Goal: Task Accomplishment & Management: Complete application form

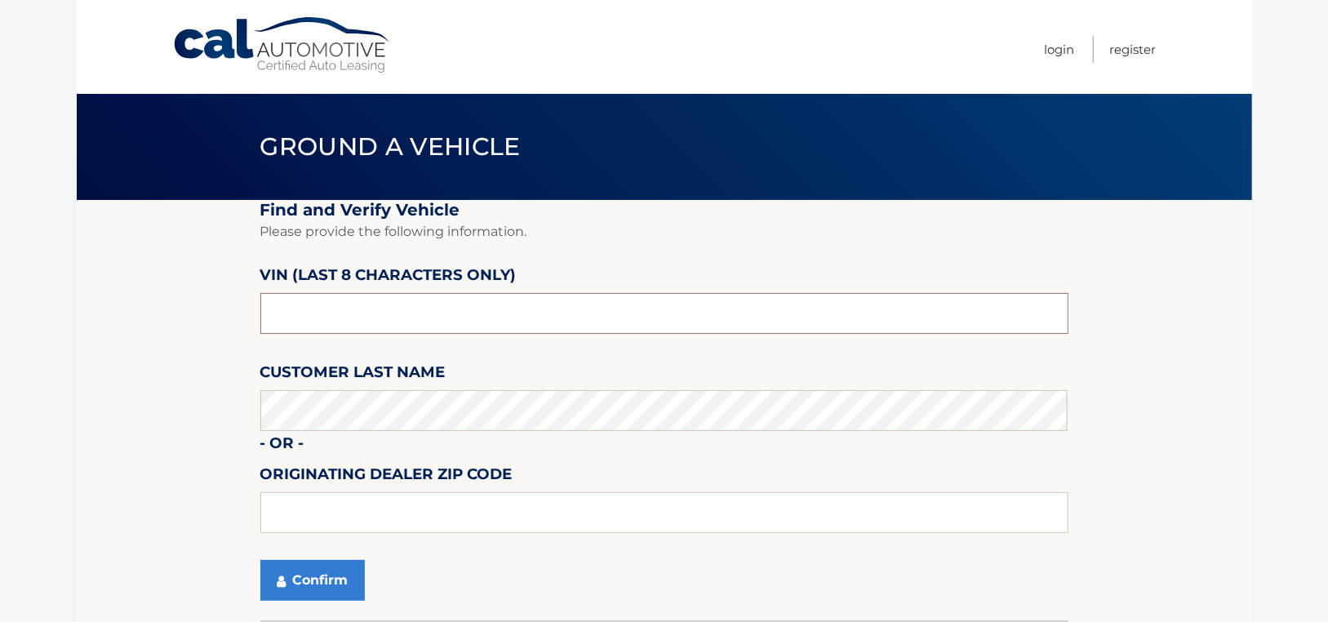
click at [316, 320] on input "text" at bounding box center [664, 313] width 808 height 41
type input "nc536676"
type input "11563"
click at [317, 585] on button "Confirm" at bounding box center [312, 580] width 104 height 41
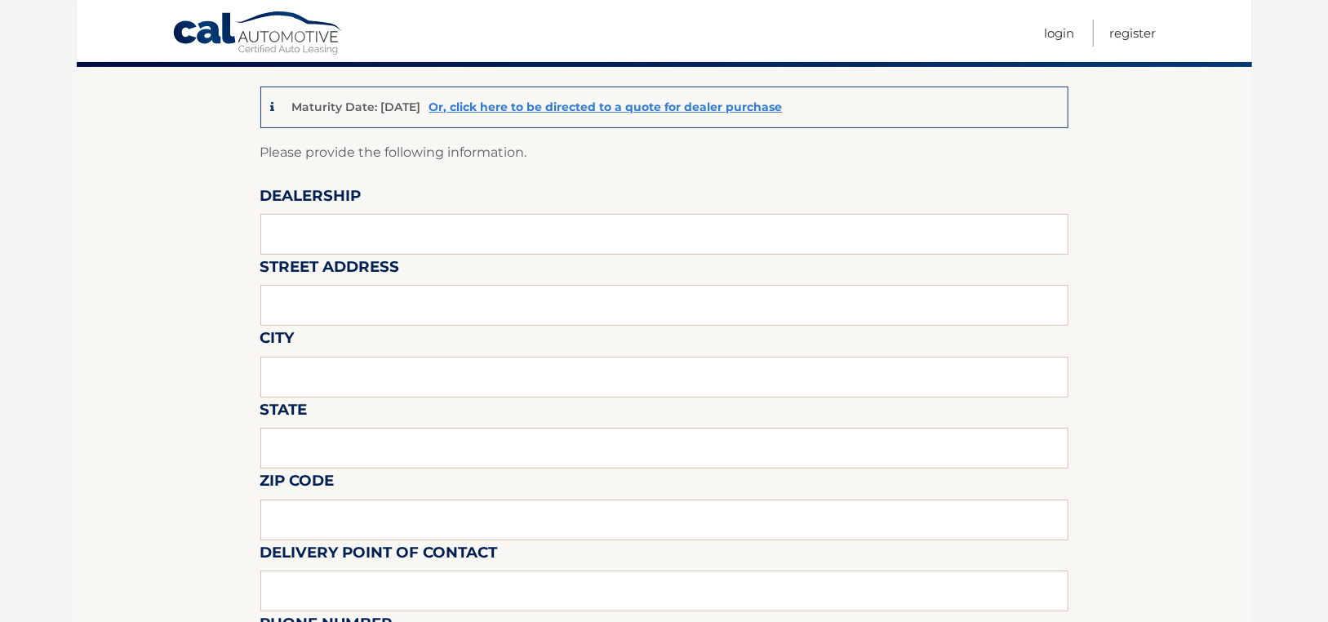
scroll to position [163, 0]
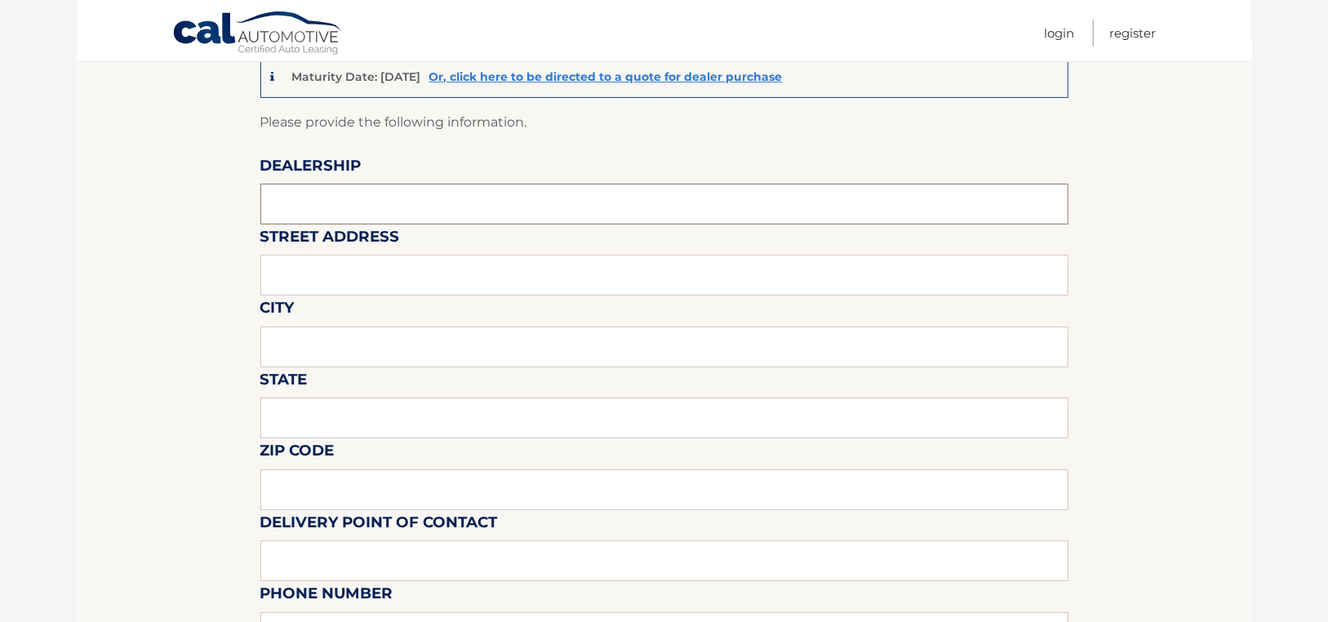
click at [321, 212] on input "text" at bounding box center [664, 204] width 808 height 41
type input "Sunrise Volkswaagen"
type input "931 Sunrise Hwy"
type input "Lynbrook"
type input "NY"
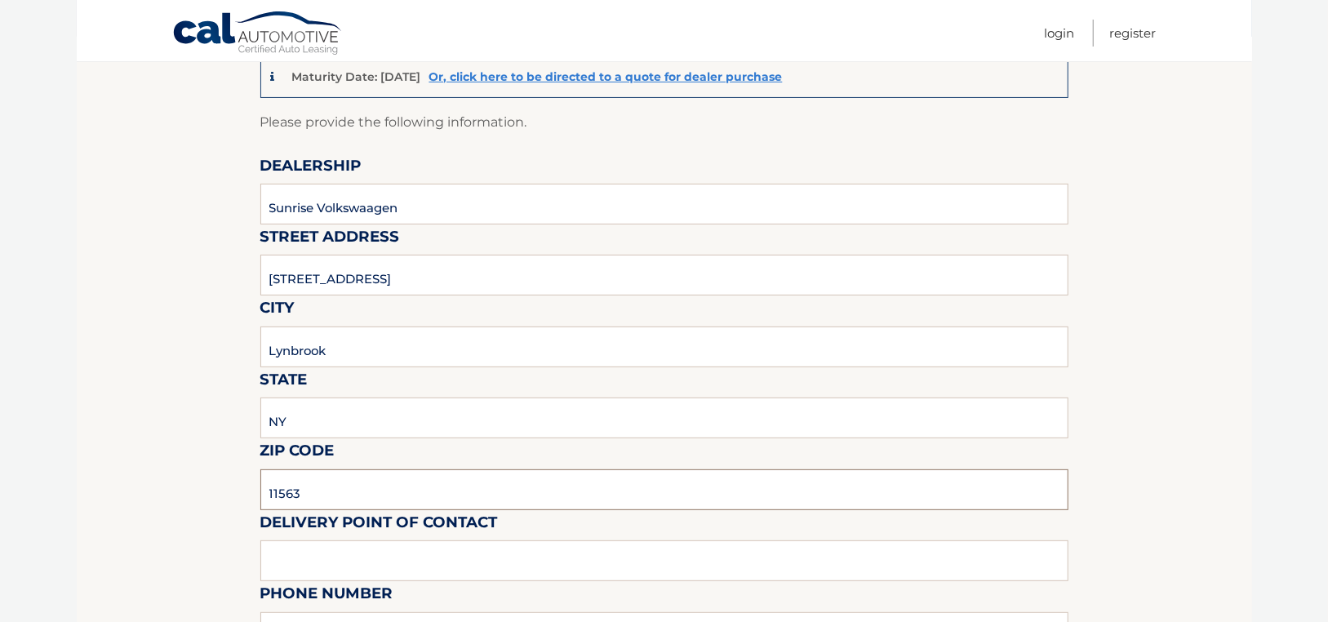
type input "11563"
type input "Favio Perez"
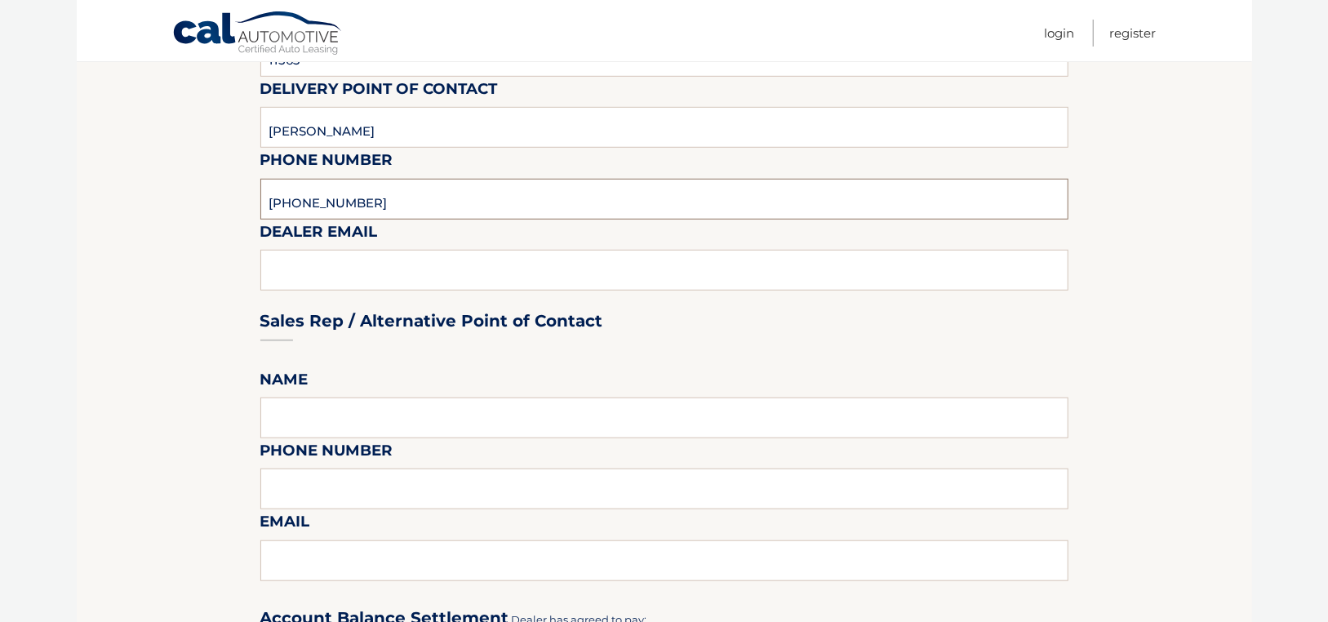
scroll to position [601, 0]
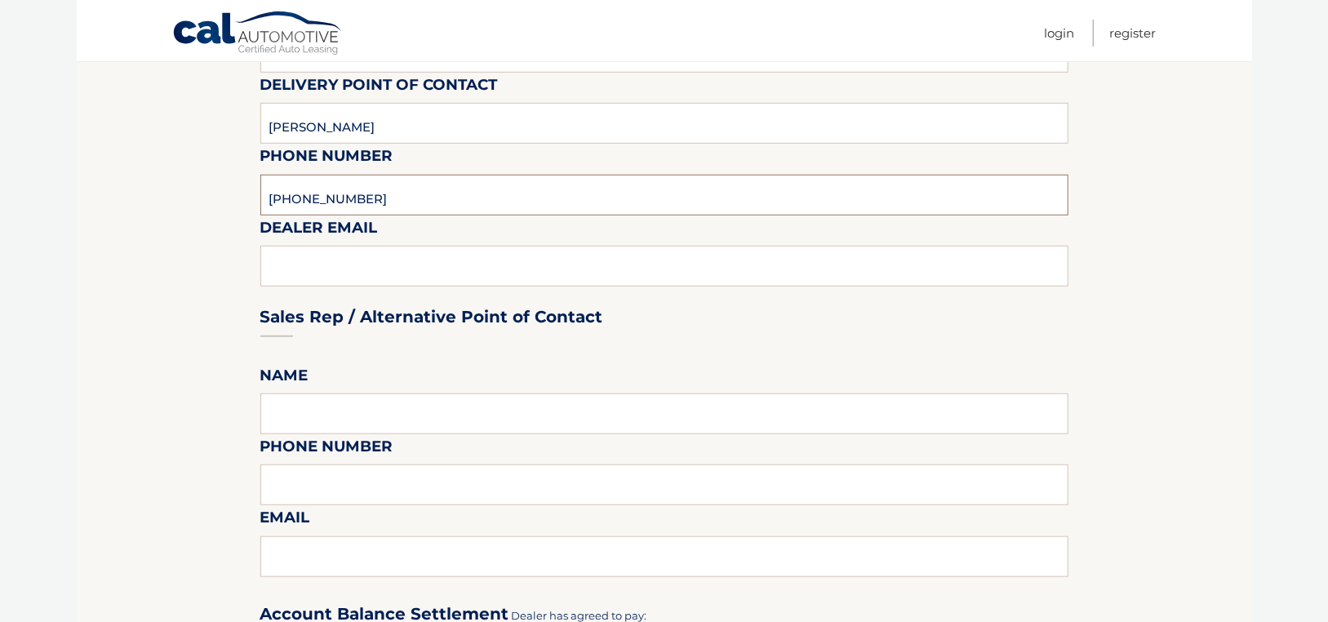
type input "516-596-5970"
click at [334, 281] on div "Sales Rep / Alternative Point of Contact" at bounding box center [664, 285] width 808 height 115
click at [325, 269] on div "Sales Rep / Alternative Point of Contact" at bounding box center [664, 285] width 808 height 115
click at [315, 260] on div "Sales Rep / Alternative Point of Contact" at bounding box center [664, 285] width 808 height 115
click at [441, 198] on input "516-596-5970" at bounding box center [664, 195] width 808 height 41
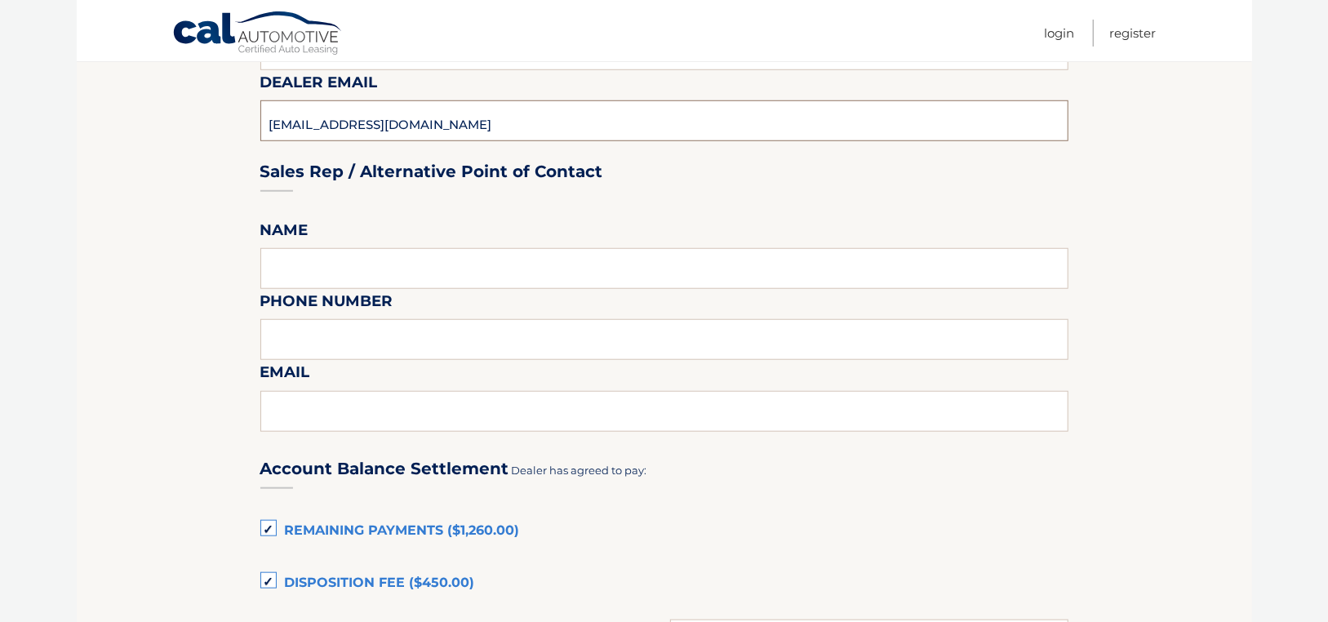
scroll to position [845, 0]
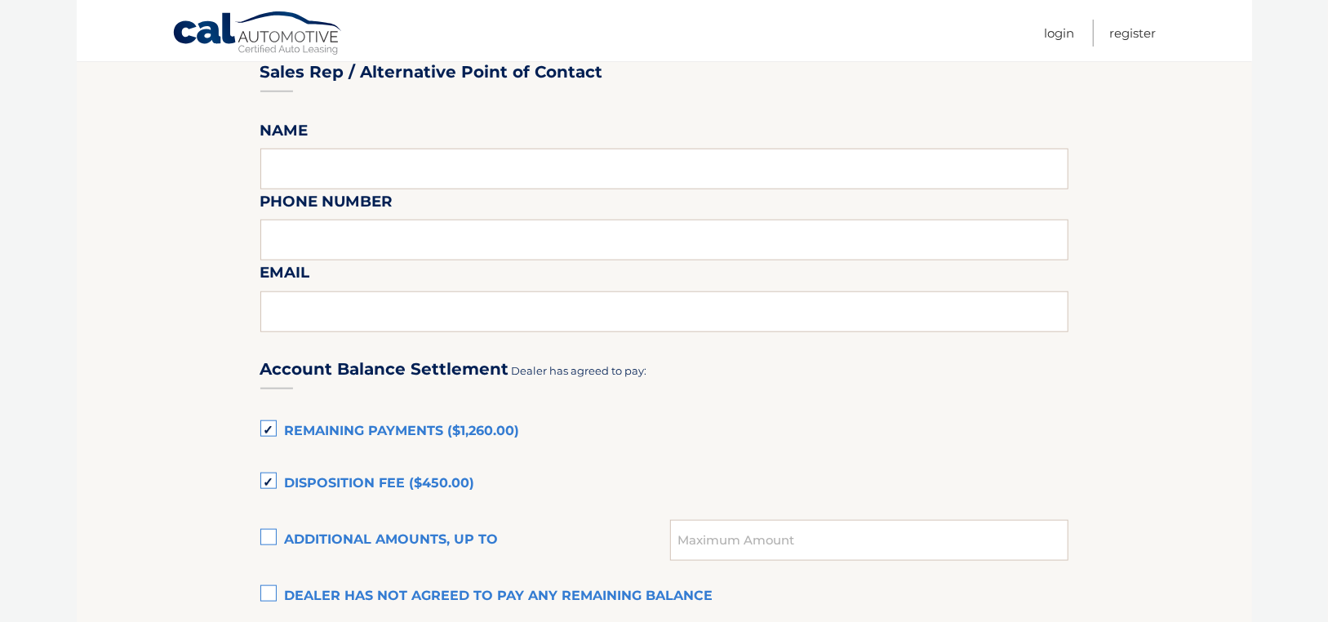
type input "fgonzalez@sunrisevw.com"
click at [299, 179] on input "text" at bounding box center [664, 169] width 808 height 41
type input "Frank Gonzalez"
type input "516-596-5970"
type input "fgonzalez@sunrisevw.com"
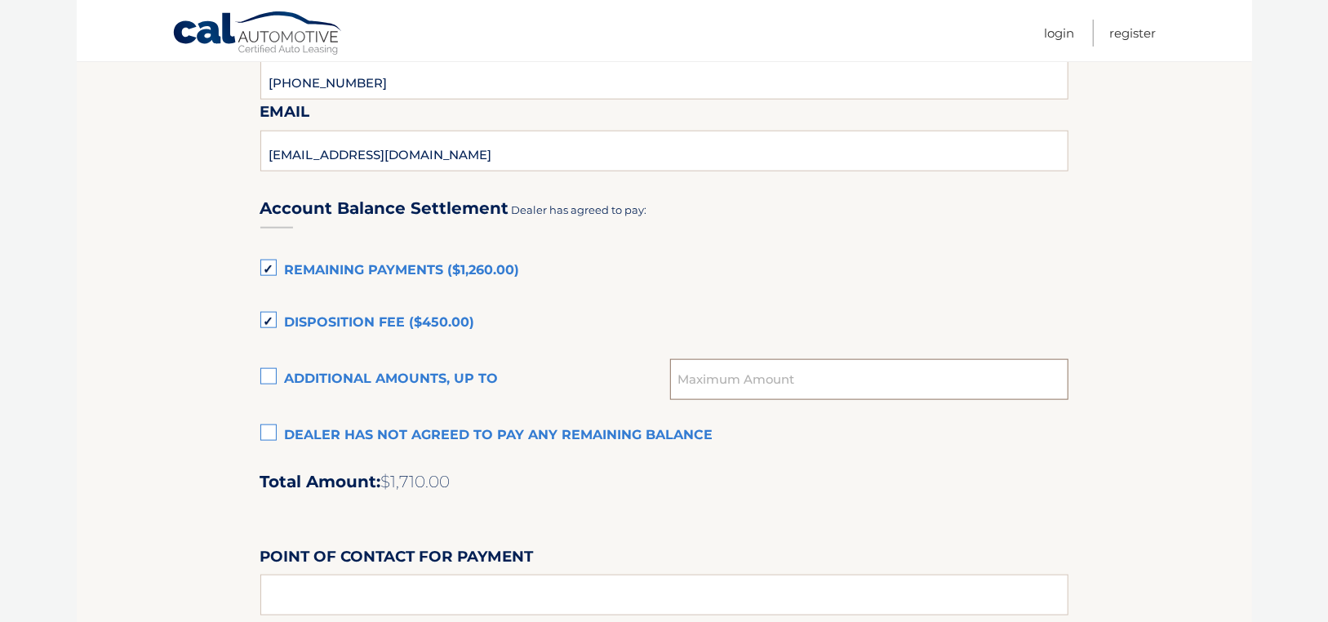
scroll to position [1009, 0]
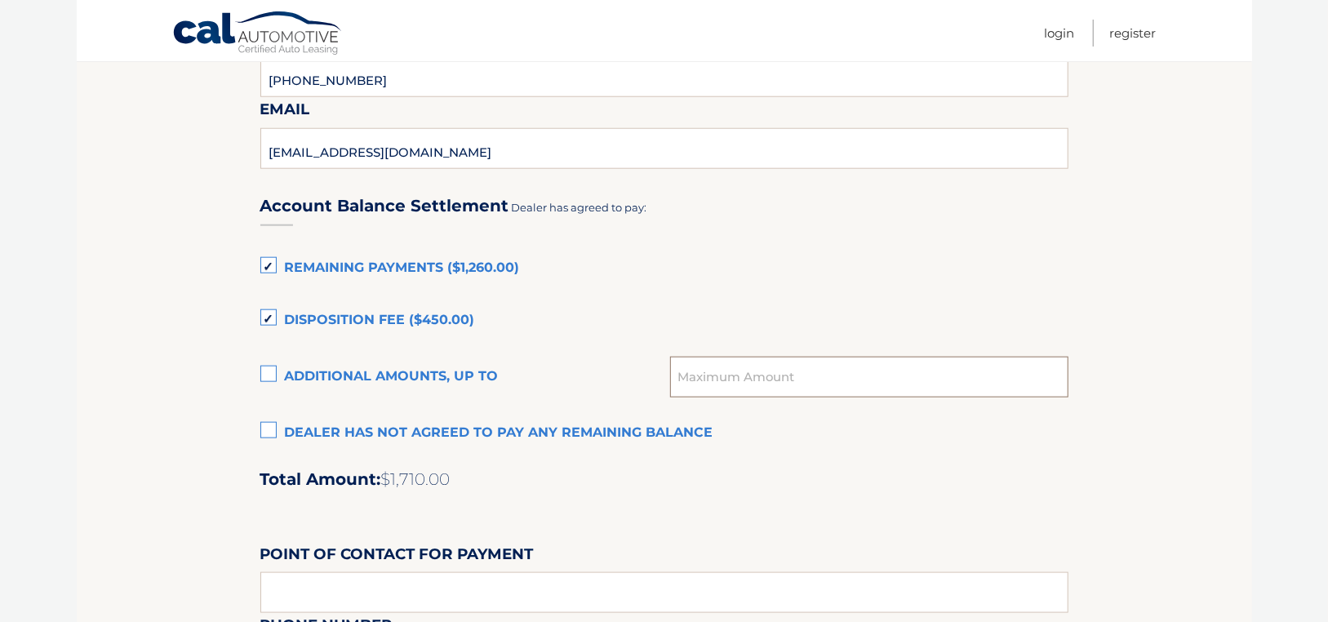
click at [761, 387] on input "text" at bounding box center [868, 377] width 397 height 41
type input "1"
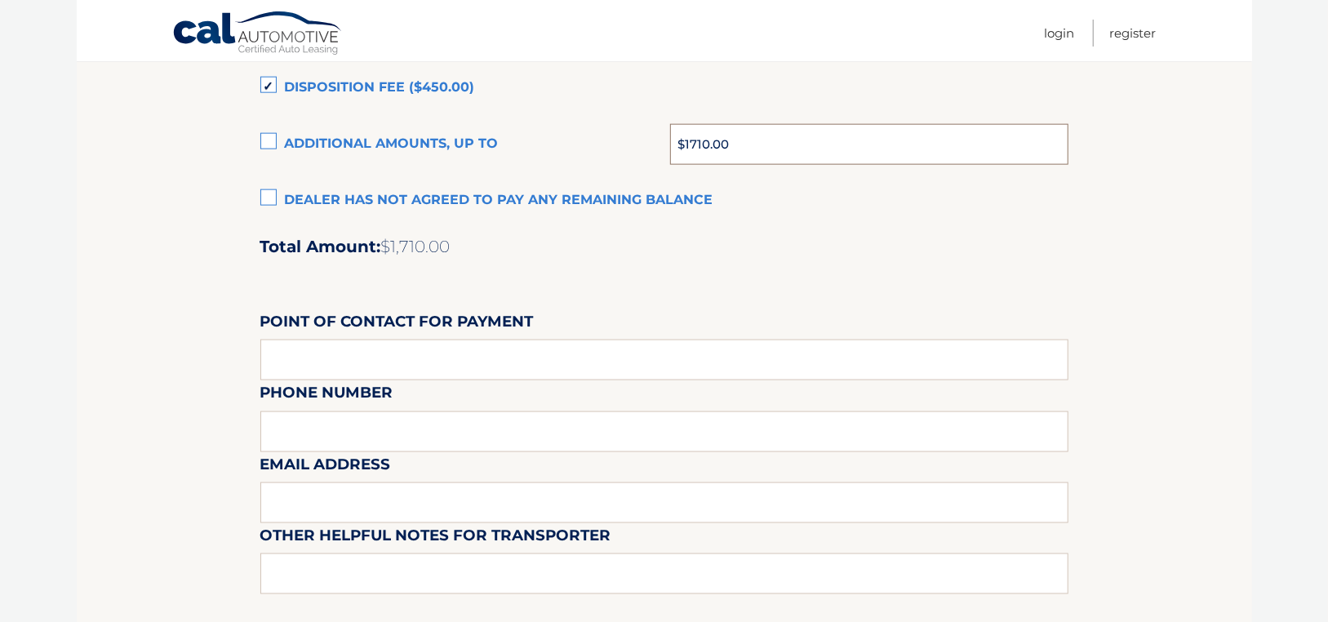
scroll to position [1253, 0]
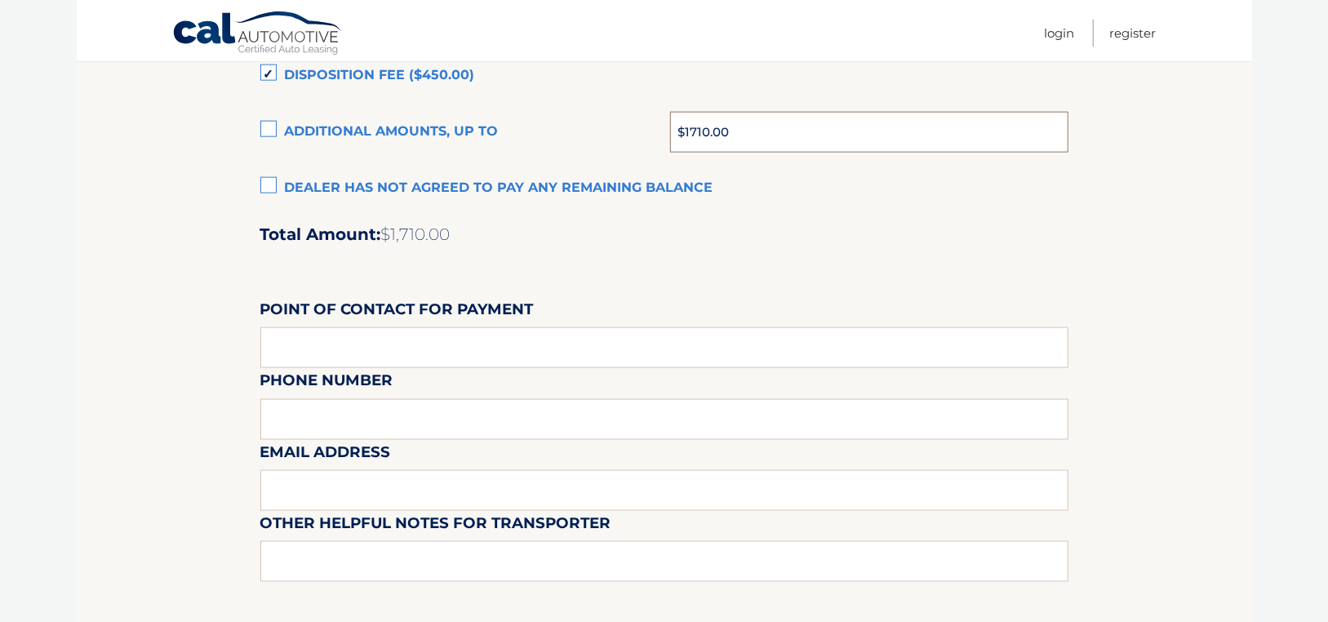
type input "$1710.00"
click at [357, 343] on input "text" at bounding box center [664, 347] width 808 height 41
type input "Frank Gonzalez"
type input "516+-596-5970"
type input "fgonzalez@sunrisevw.com"
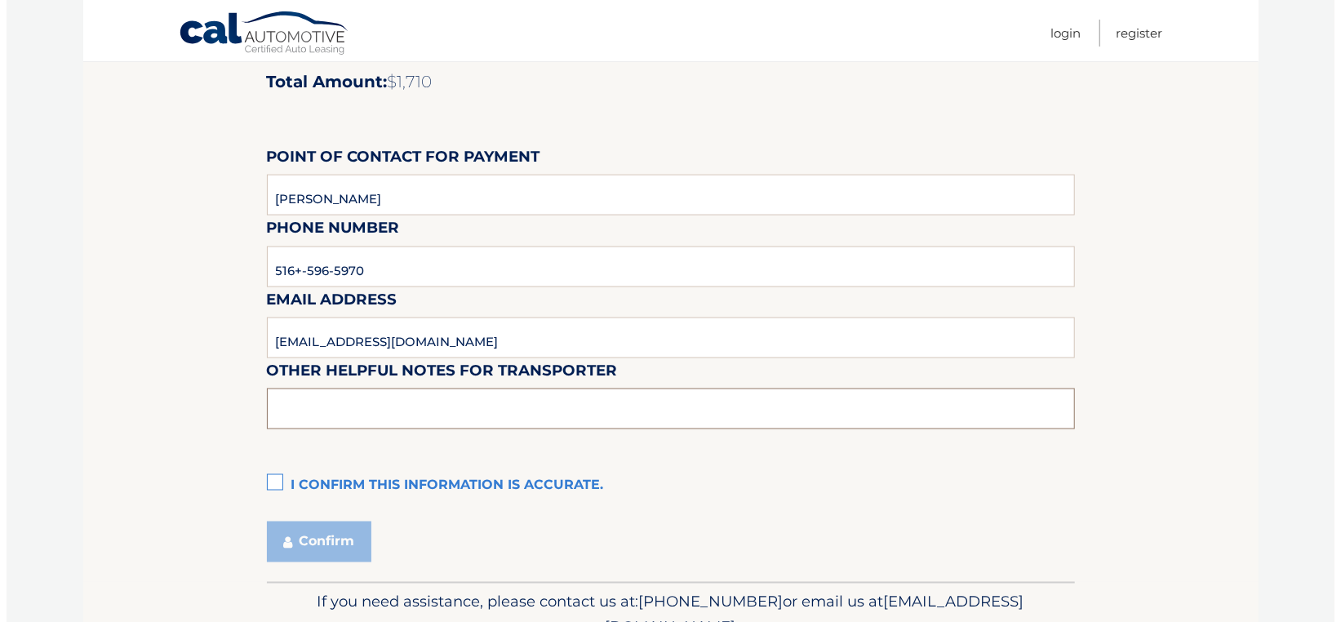
scroll to position [1416, 0]
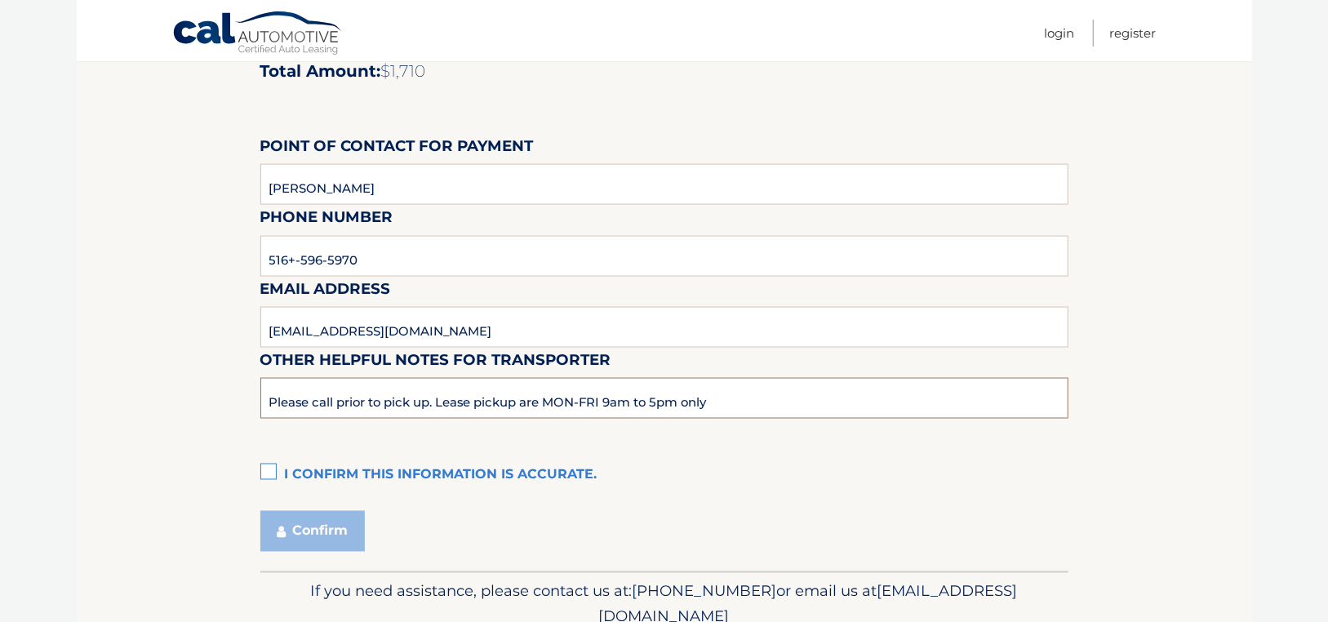
type input "Please call prior to pick up. Lease pickup are MON-FRI 9am to 5pm only"
click at [270, 474] on label "I confirm this information is accurate." at bounding box center [664, 475] width 808 height 33
click at [0, 0] on input "I confirm this information is accurate." at bounding box center [0, 0] width 0 height 0
click at [305, 525] on button "Confirm" at bounding box center [312, 531] width 104 height 41
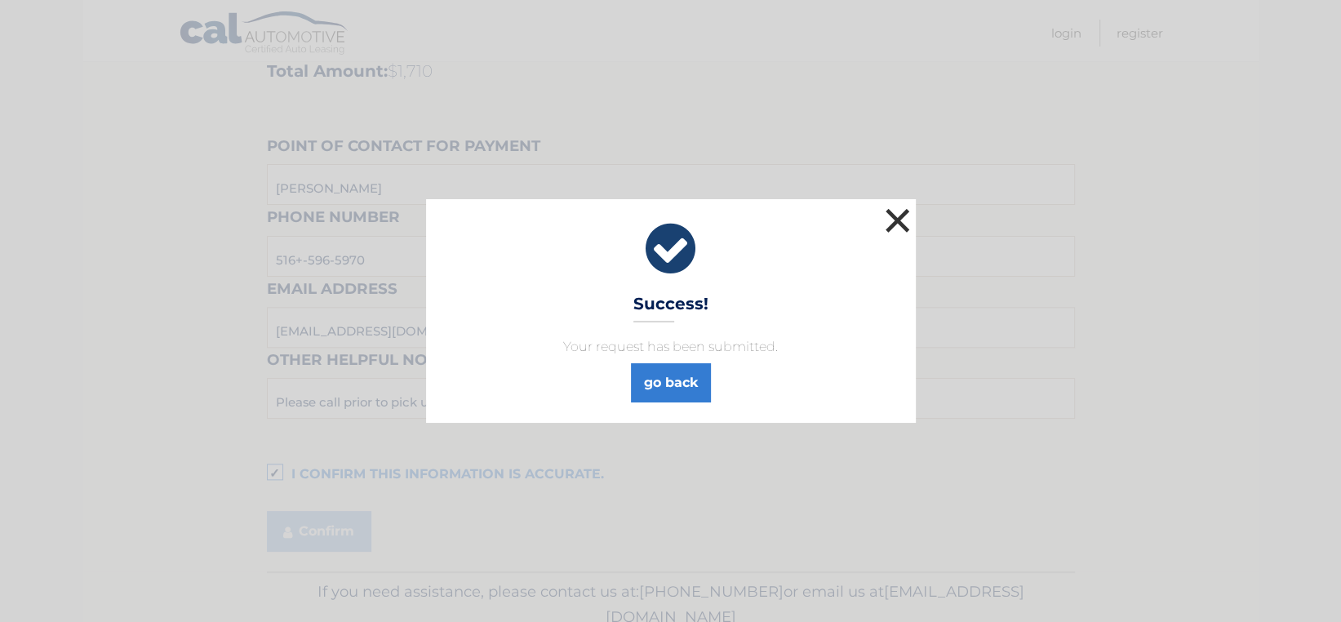
click at [898, 215] on button "×" at bounding box center [897, 220] width 33 height 33
